Goal: Task Accomplishment & Management: Complete application form

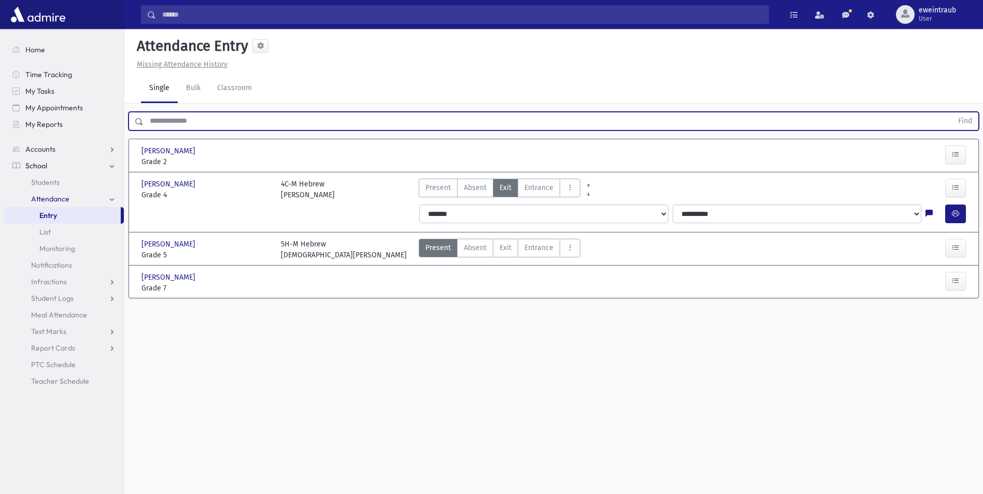
scroll to position [23, 0]
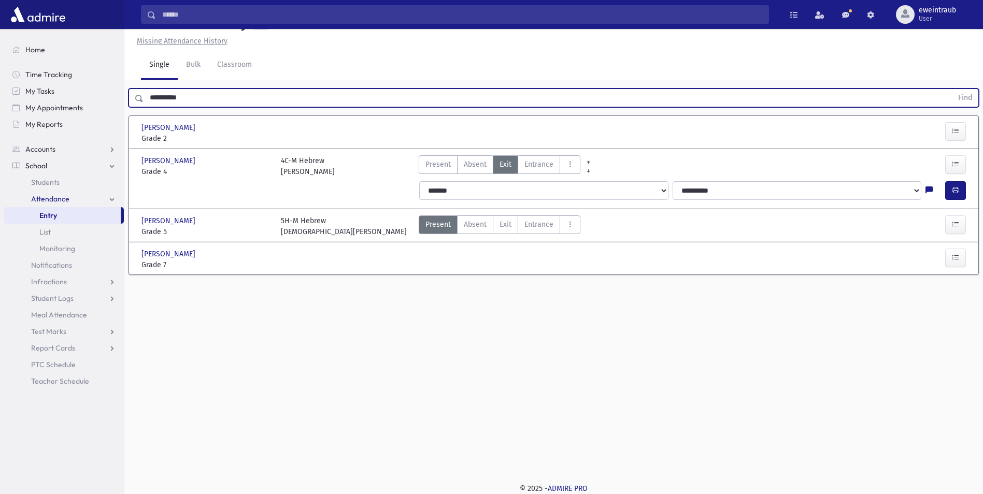
type input "**********"
click at [951, 89] on button "Find" at bounding box center [964, 98] width 26 height 18
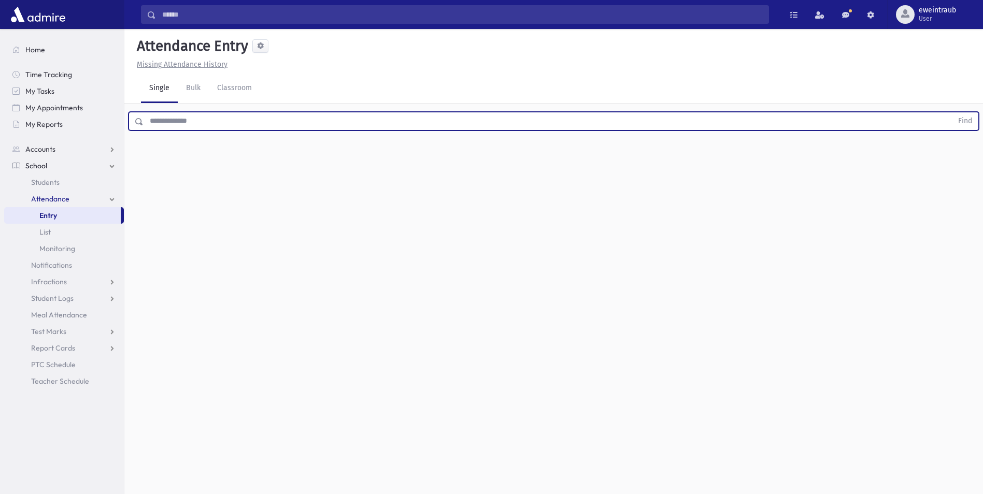
click at [210, 117] on input "text" at bounding box center [547, 121] width 809 height 19
click at [63, 214] on link "Entry" at bounding box center [62, 215] width 117 height 17
click at [202, 121] on input "text" at bounding box center [547, 121] width 809 height 19
type input "*********"
click at [951, 112] on button "Find" at bounding box center [964, 121] width 26 height 18
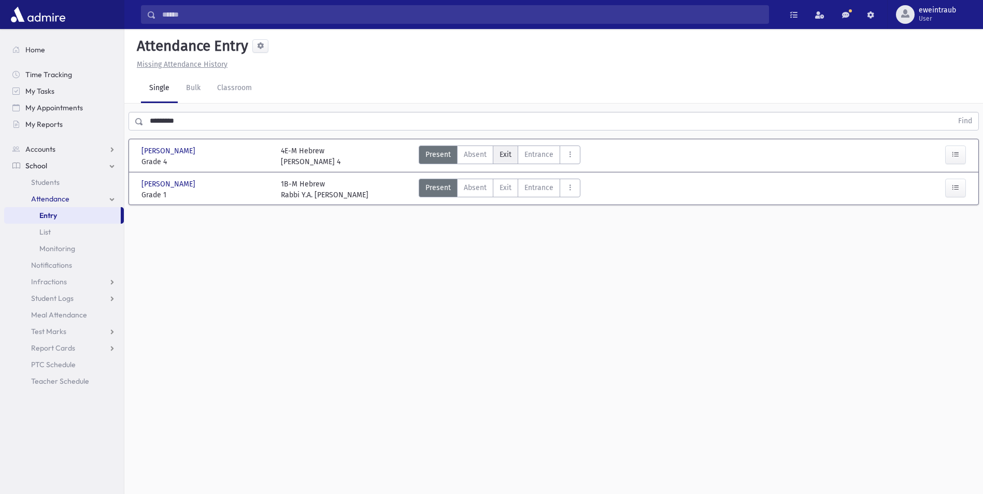
click at [507, 153] on span "Exit" at bounding box center [505, 154] width 12 height 11
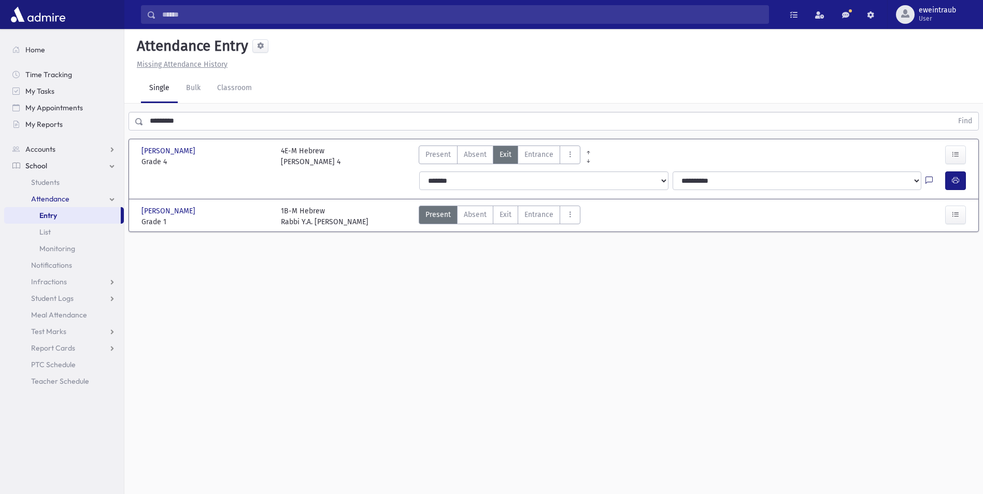
click at [929, 179] on icon at bounding box center [928, 181] width 7 height 9
click at [912, 238] on textarea "Note" at bounding box center [908, 234] width 121 height 40
type textarea "****"
click at [946, 273] on button "Save" at bounding box center [955, 271] width 30 height 19
click at [960, 179] on button "button" at bounding box center [955, 180] width 21 height 19
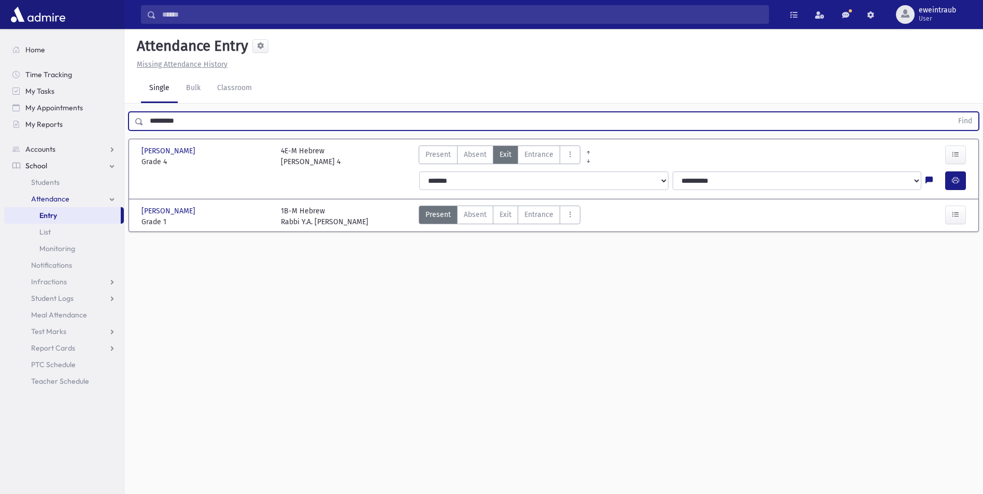
drag, startPoint x: 205, startPoint y: 124, endPoint x: -2, endPoint y: 170, distance: 211.6
click at [0, 170] on html "Search Results All Accounts Students" at bounding box center [491, 247] width 983 height 494
type input "*"
type input "*********"
click at [951, 112] on button "Find" at bounding box center [964, 121] width 26 height 18
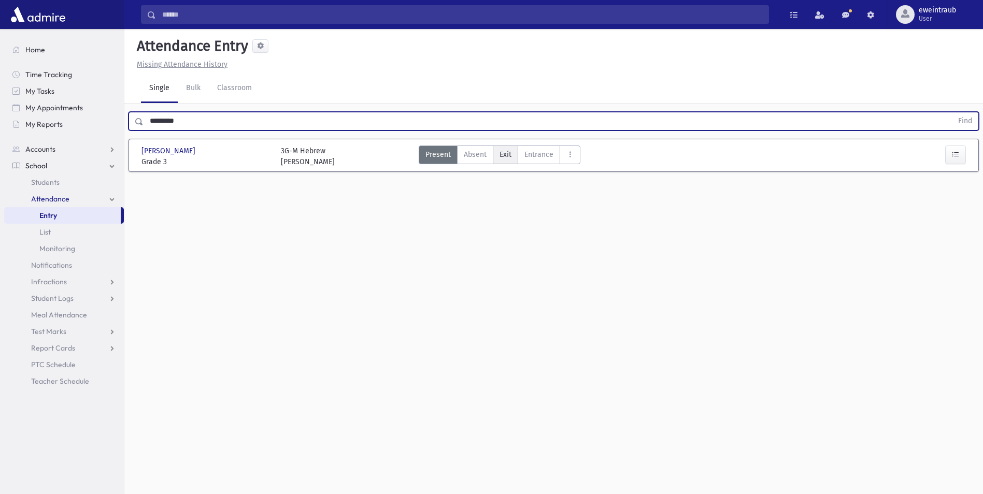
click at [507, 159] on span "Exit" at bounding box center [505, 154] width 12 height 11
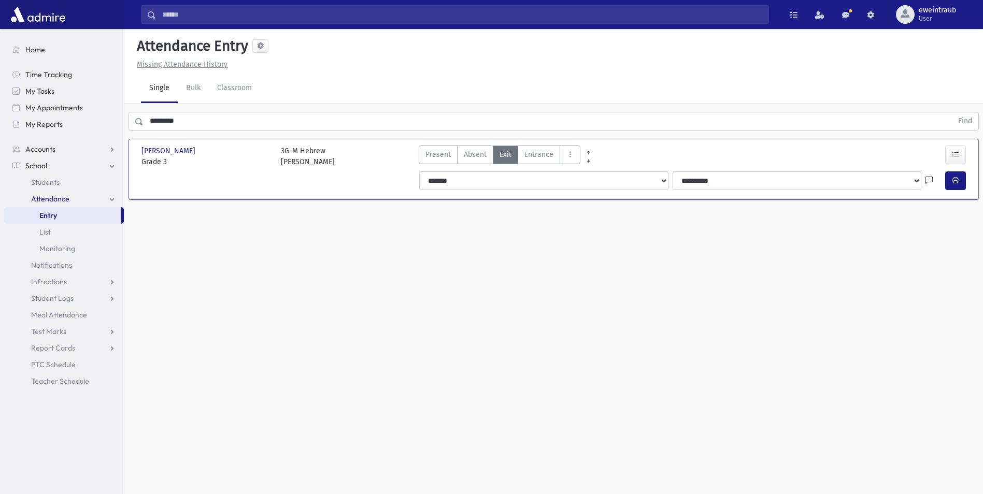
click at [930, 180] on icon at bounding box center [928, 181] width 7 height 9
drag, startPoint x: 867, startPoint y: 235, endPoint x: 863, endPoint y: 229, distance: 6.5
click at [867, 235] on textarea "Note" at bounding box center [908, 234] width 121 height 40
type textarea "****"
click at [952, 273] on button "Save" at bounding box center [955, 271] width 30 height 19
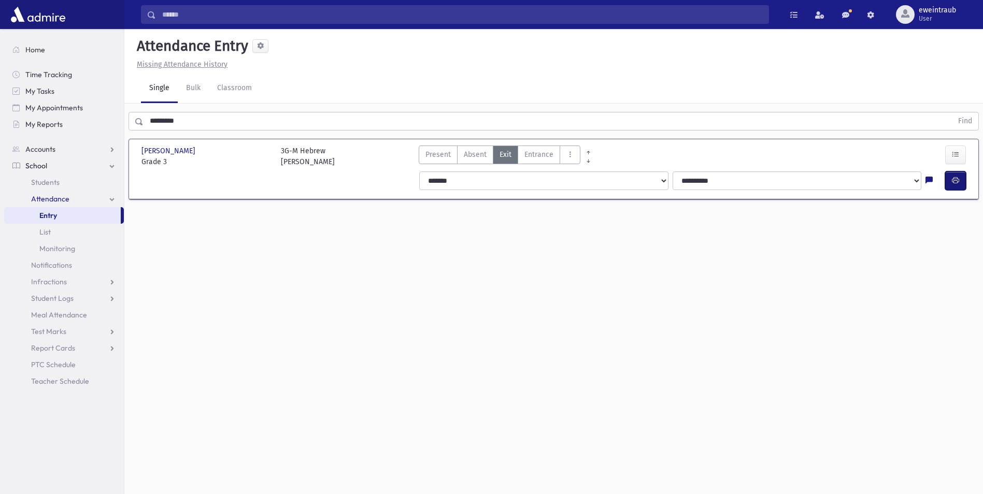
click at [953, 181] on icon "button" at bounding box center [954, 180] width 7 height 9
